Goal: Check status: Check status

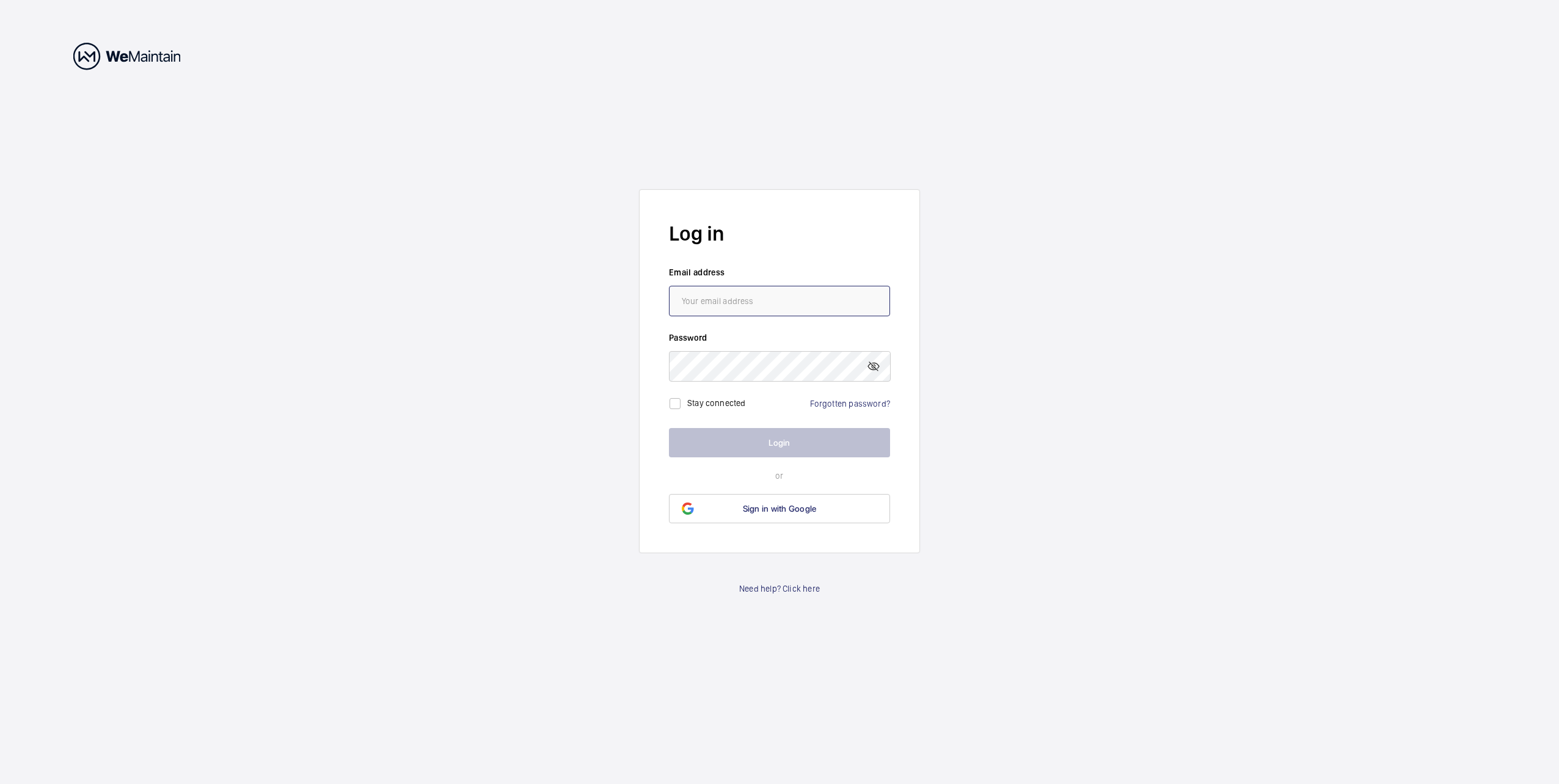
click at [712, 303] on input "email" at bounding box center [780, 301] width 221 height 31
click at [716, 301] on input "[EMAIL_ADDRESS][DOMAIN_NAME]" at bounding box center [780, 301] width 221 height 31
type input "[EMAIL_ADDRESS][DOMAIN_NAME]"
click at [676, 403] on input "checkbox" at bounding box center [675, 403] width 24 height 24
checkbox input "true"
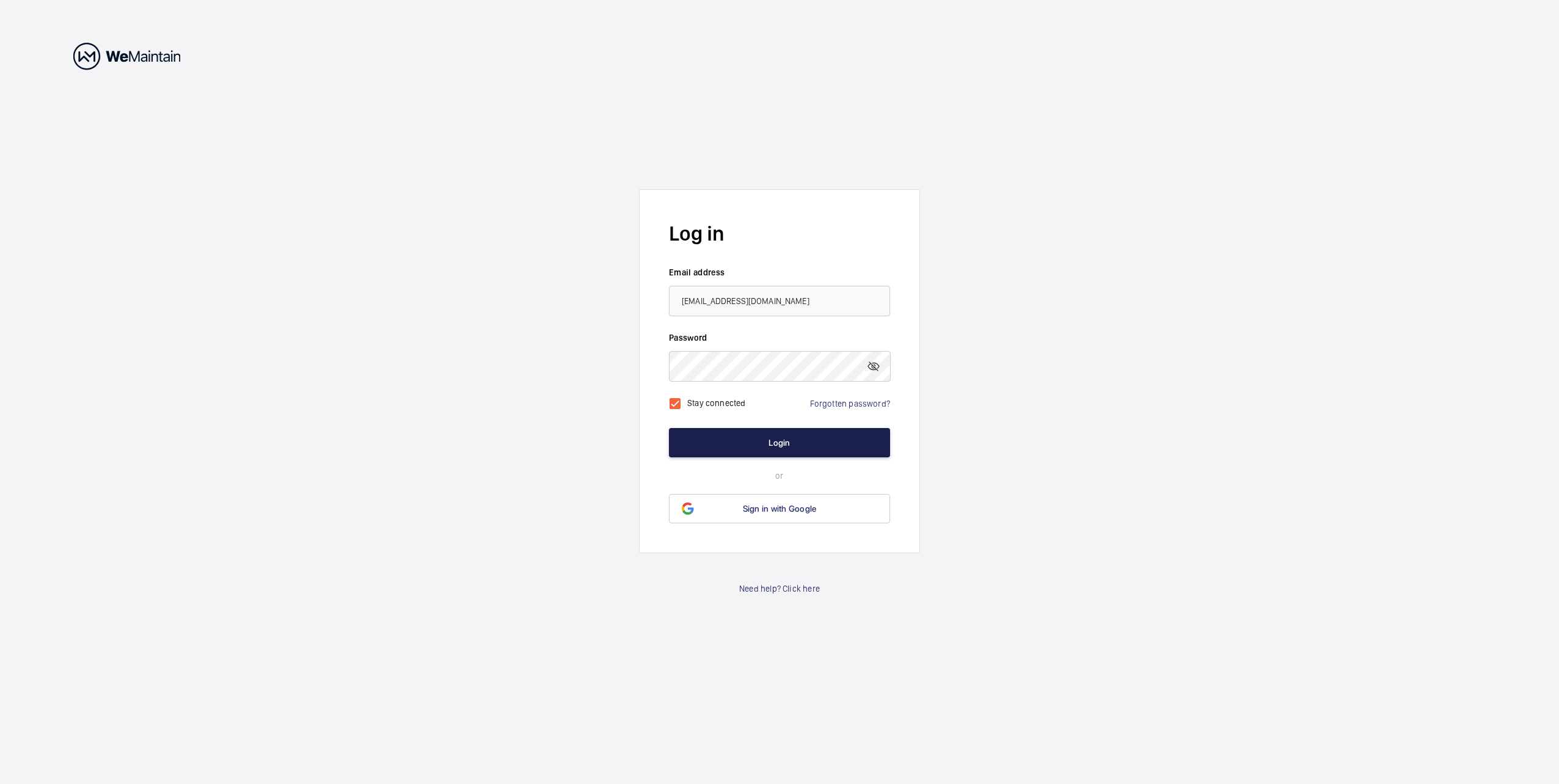
click at [707, 430] on button "Login" at bounding box center [780, 442] width 221 height 29
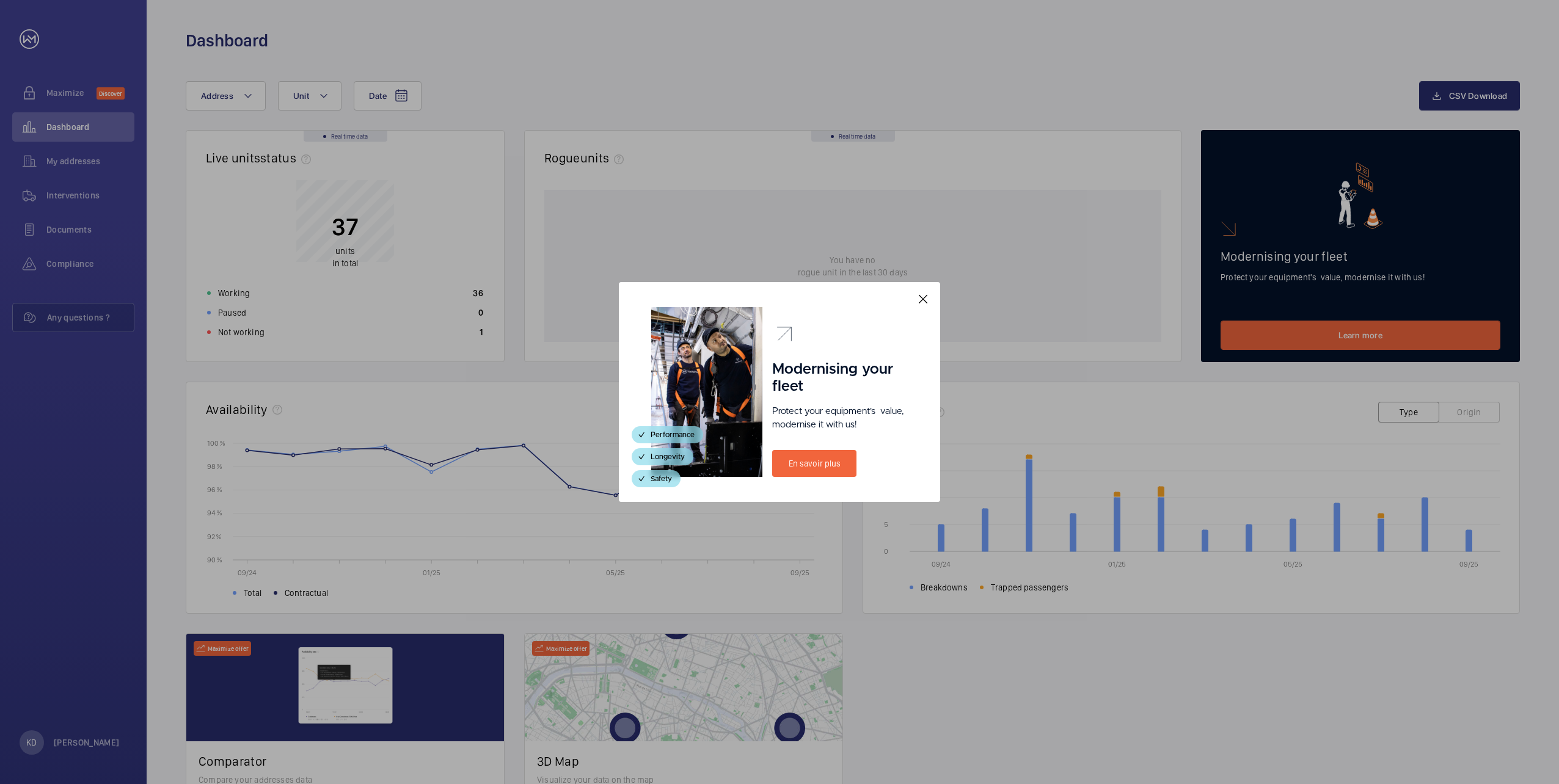
click at [77, 232] on div at bounding box center [780, 392] width 1559 height 784
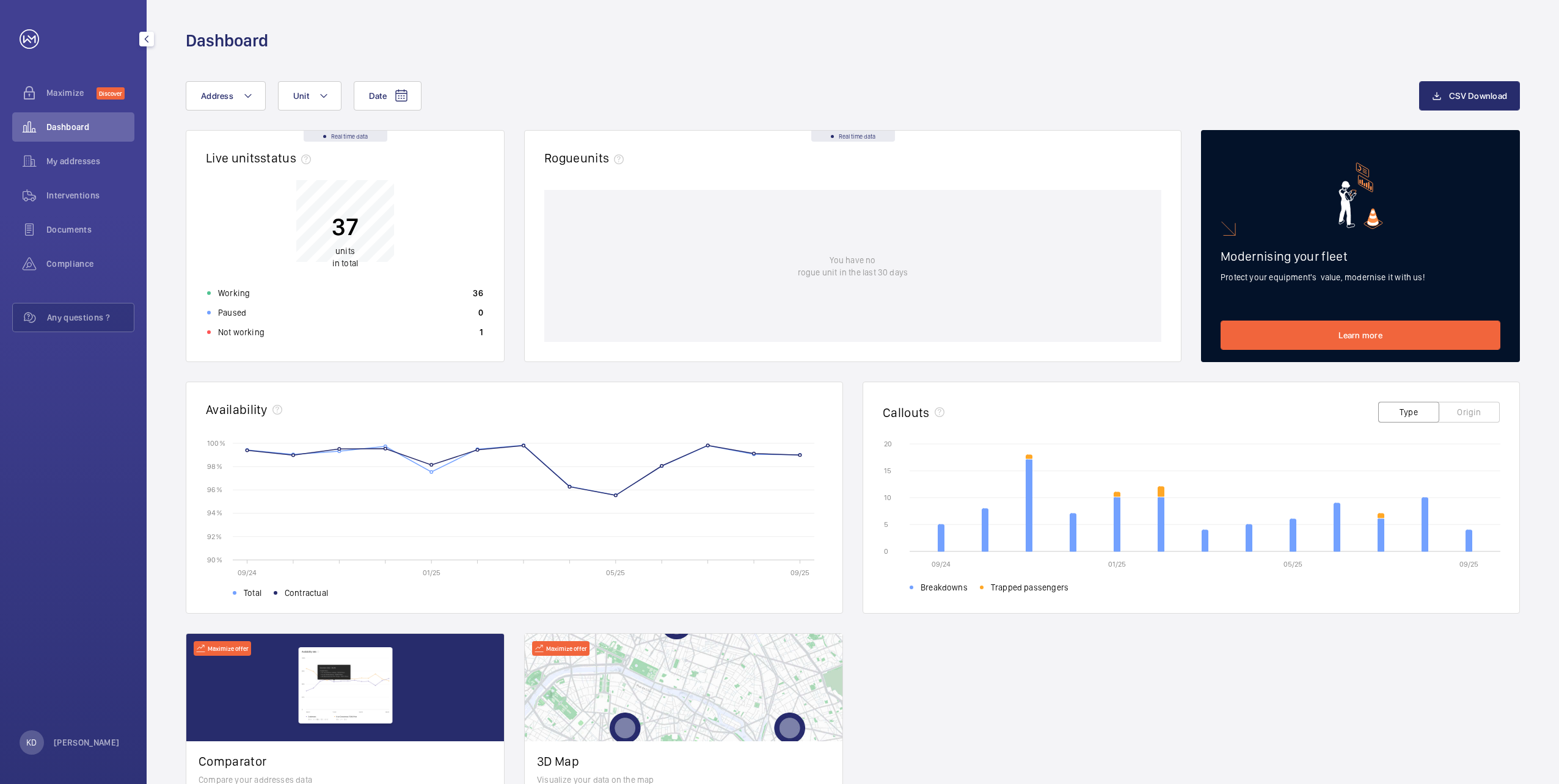
click at [77, 232] on span "Documents" at bounding box center [90, 229] width 88 height 12
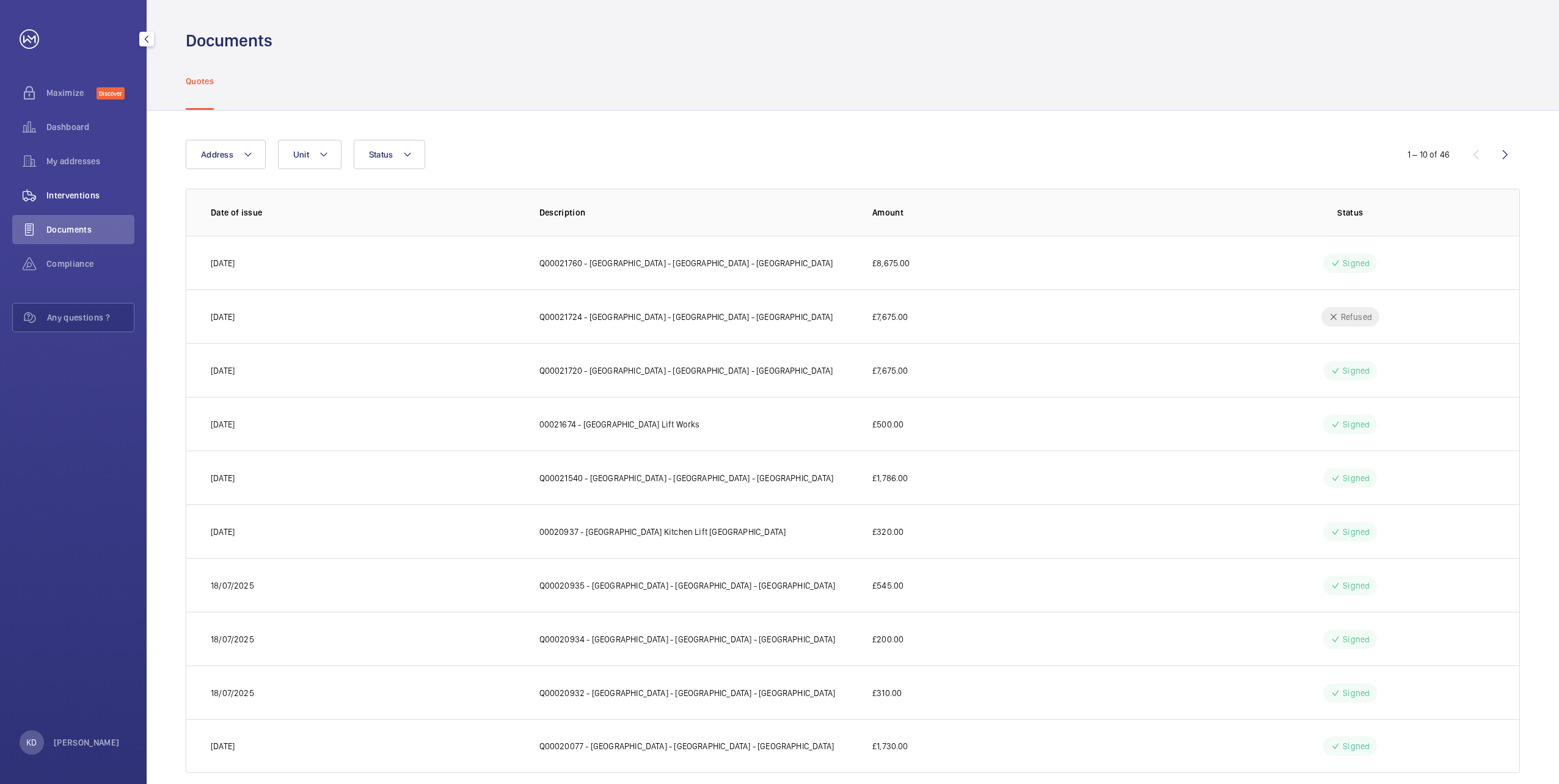
click at [79, 198] on span "Interventions" at bounding box center [90, 195] width 88 height 12
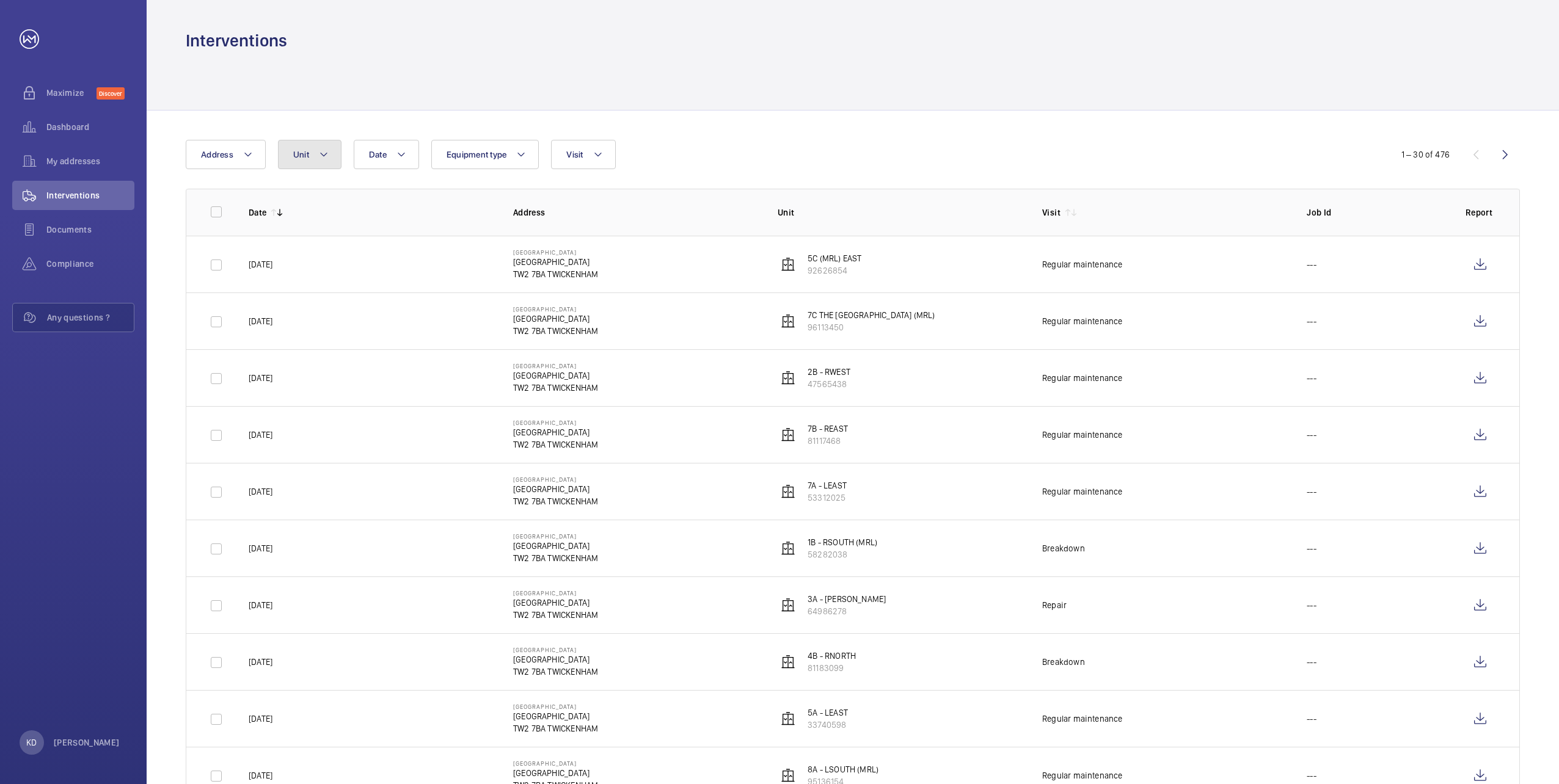
click at [314, 157] on button "Unit" at bounding box center [309, 154] width 63 height 29
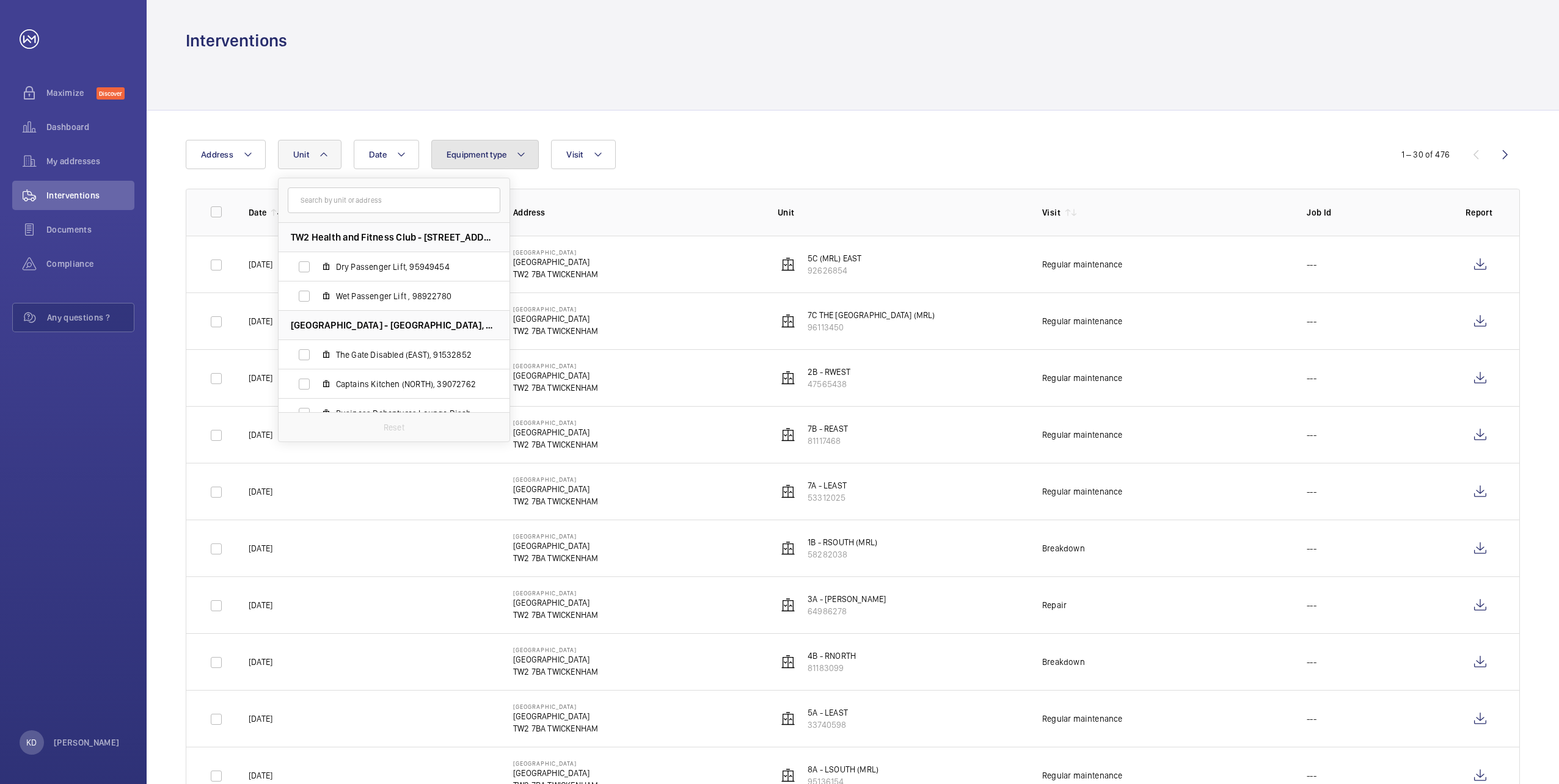
click at [534, 153] on button "Equipment type" at bounding box center [485, 154] width 108 height 29
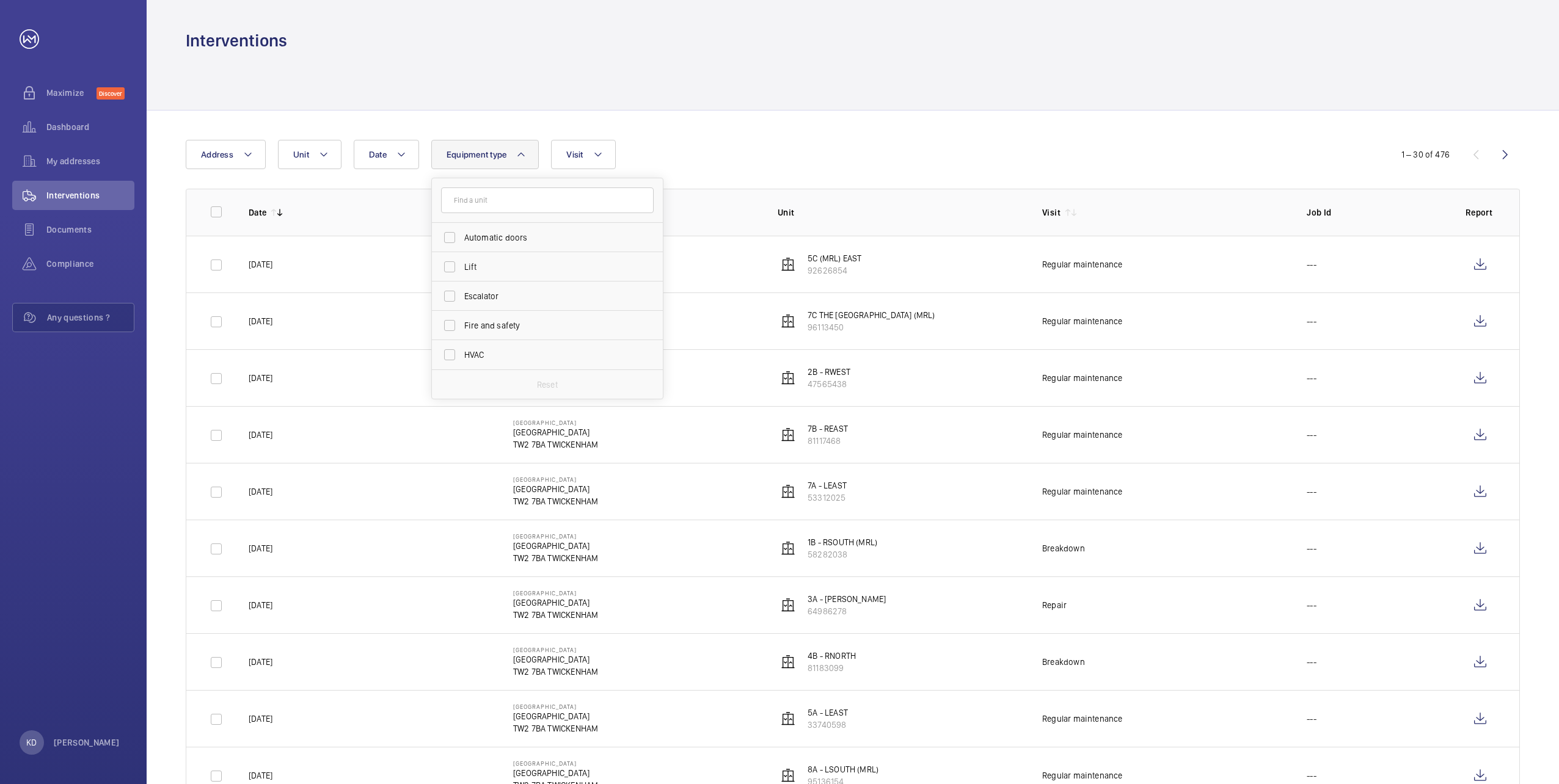
click at [642, 158] on div "Date Address Unit Equipment type Automatic doors Lift Escalator Fire and safety…" at bounding box center [780, 154] width 1187 height 29
click at [1502, 154] on wm-front-icon-button at bounding box center [1505, 154] width 29 height 29
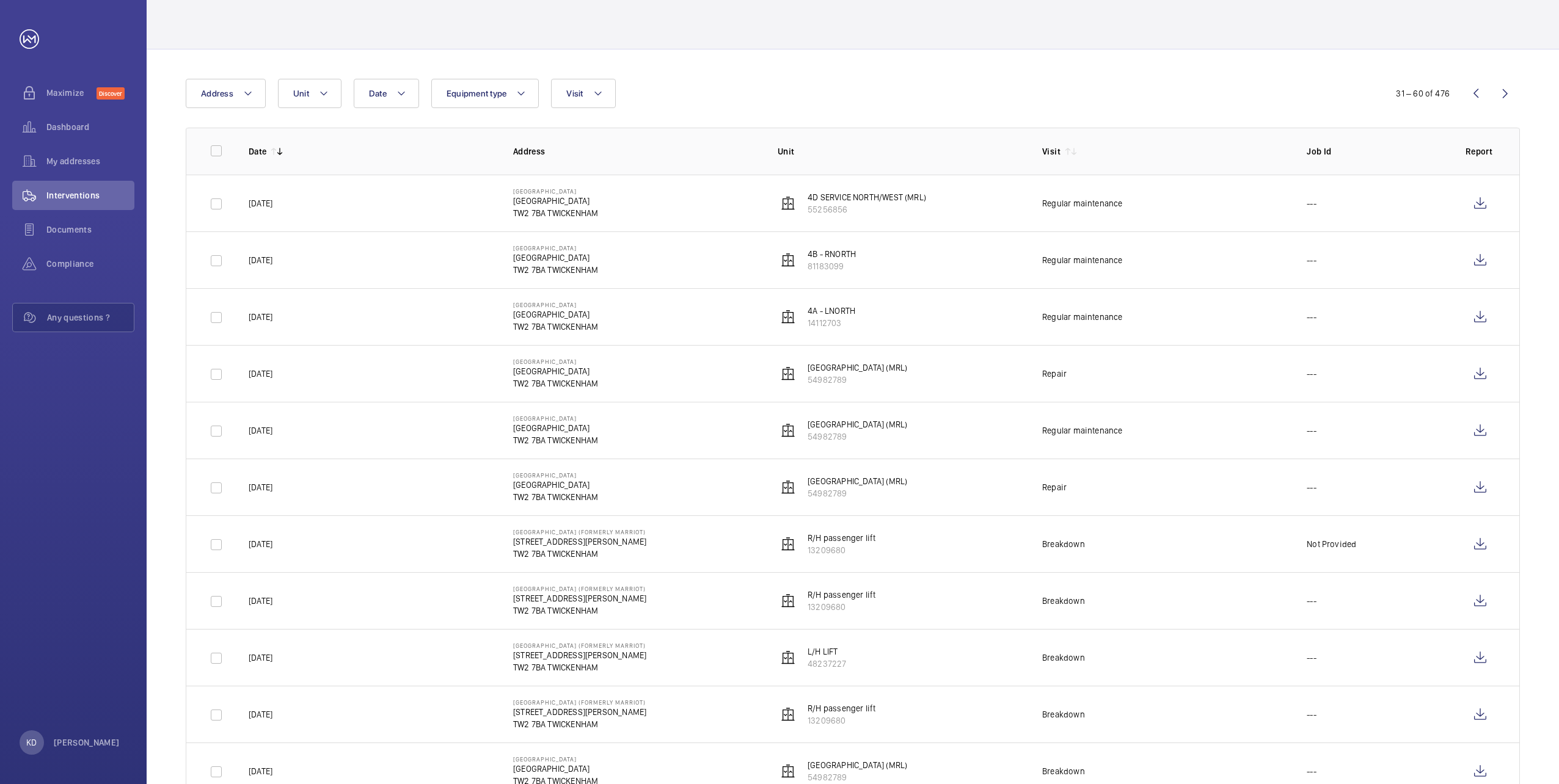
scroll to position [81, 0]
